Goal: Information Seeking & Learning: Learn about a topic

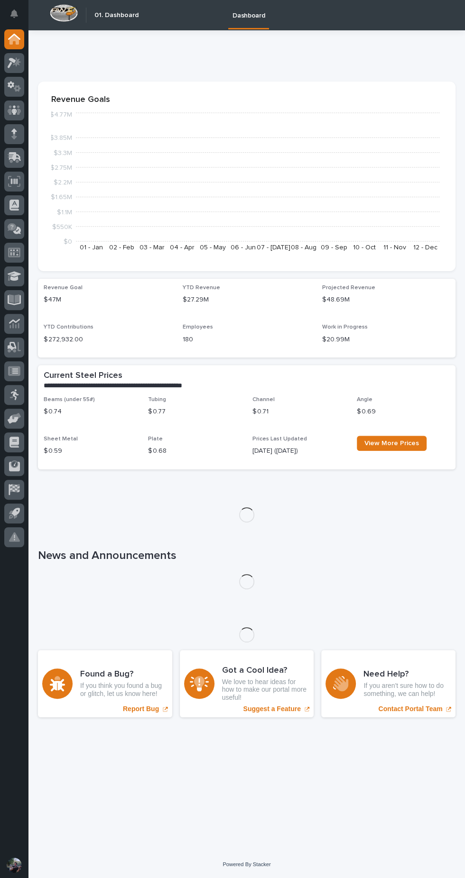
click at [45, 303] on p "$47M" at bounding box center [108, 300] width 128 height 10
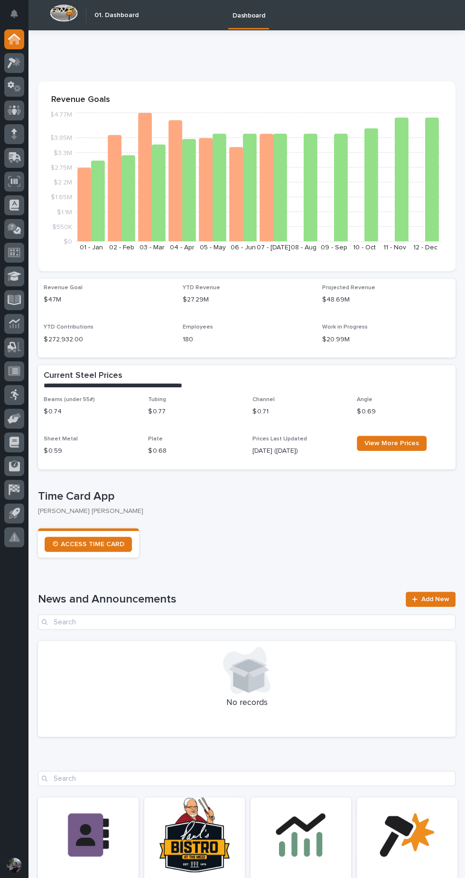
click at [48, 300] on p "$47M" at bounding box center [108, 300] width 128 height 10
click at [19, 300] on icon at bounding box center [14, 298] width 11 height 9
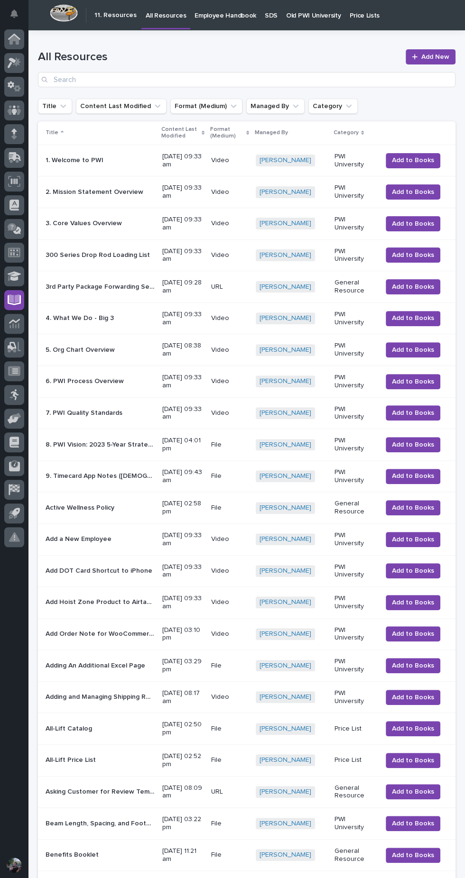
click at [313, 18] on p "Old PWI University" at bounding box center [313, 10] width 55 height 20
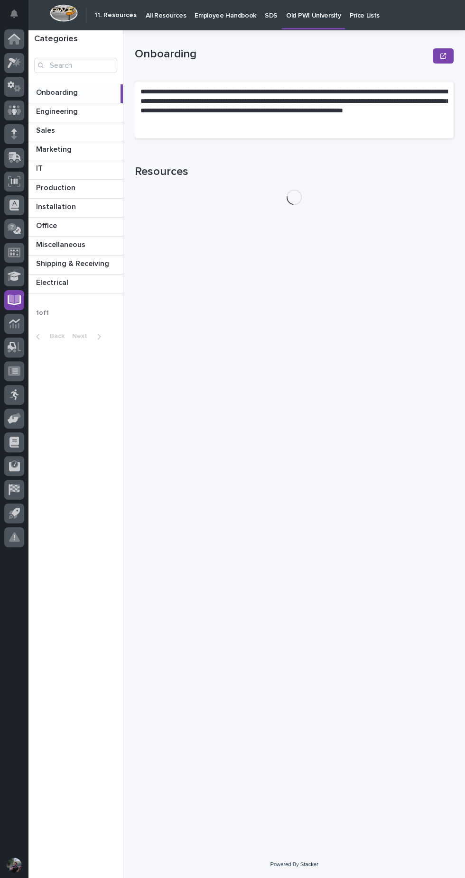
click at [92, 283] on p at bounding box center [77, 282] width 83 height 9
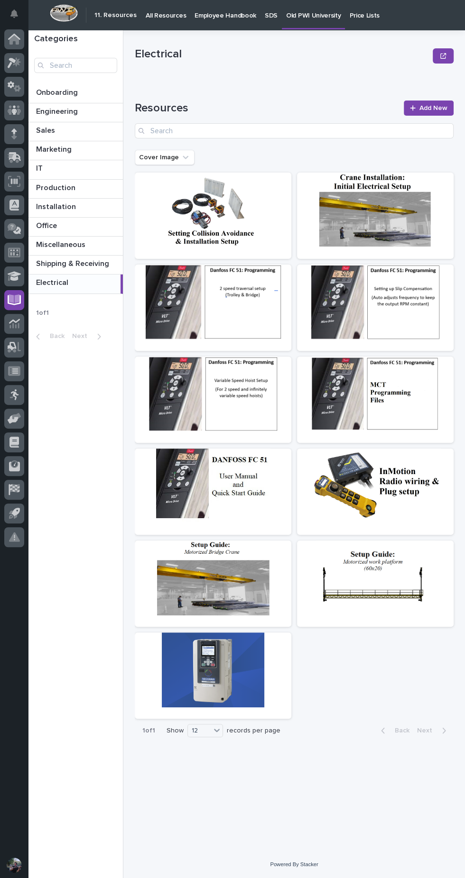
click at [235, 490] on div at bounding box center [213, 486] width 156 height 75
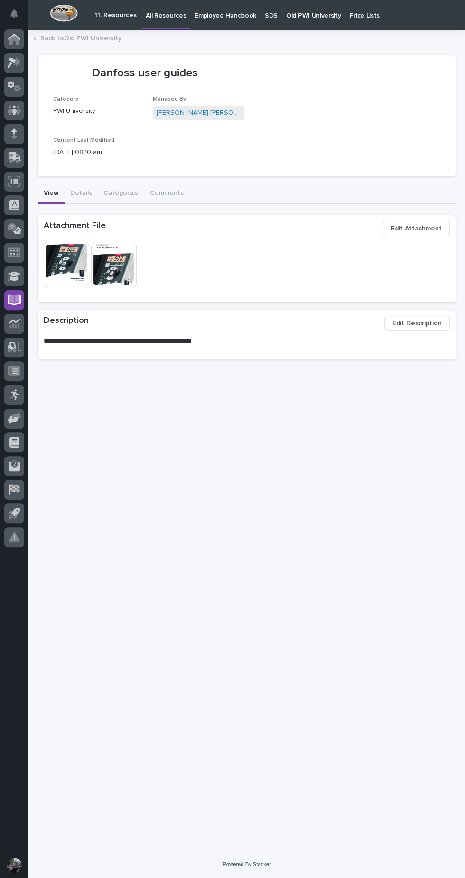
click at [61, 260] on img at bounding box center [67, 265] width 46 height 46
